Goal: Task Accomplishment & Management: Manage account settings

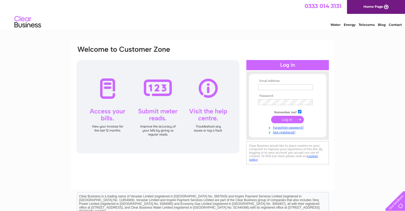
type input "sales@anodesdirect.co.uk"
click at [285, 119] on input "submit" at bounding box center [287, 119] width 33 height 7
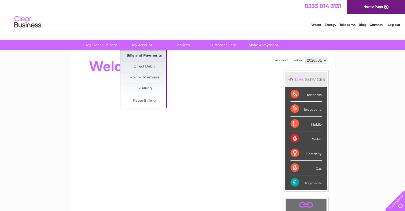
click at [147, 54] on link "Bills and Payments" at bounding box center [144, 55] width 44 height 11
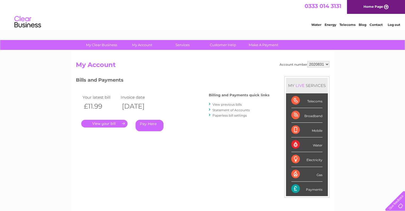
click at [225, 105] on link "View previous bills" at bounding box center [226, 104] width 29 height 4
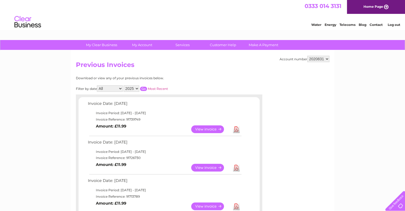
drag, startPoint x: 406, startPoint y: 52, endPoint x: 388, endPoint y: 37, distance: 24.2
